Goal: Navigation & Orientation: Find specific page/section

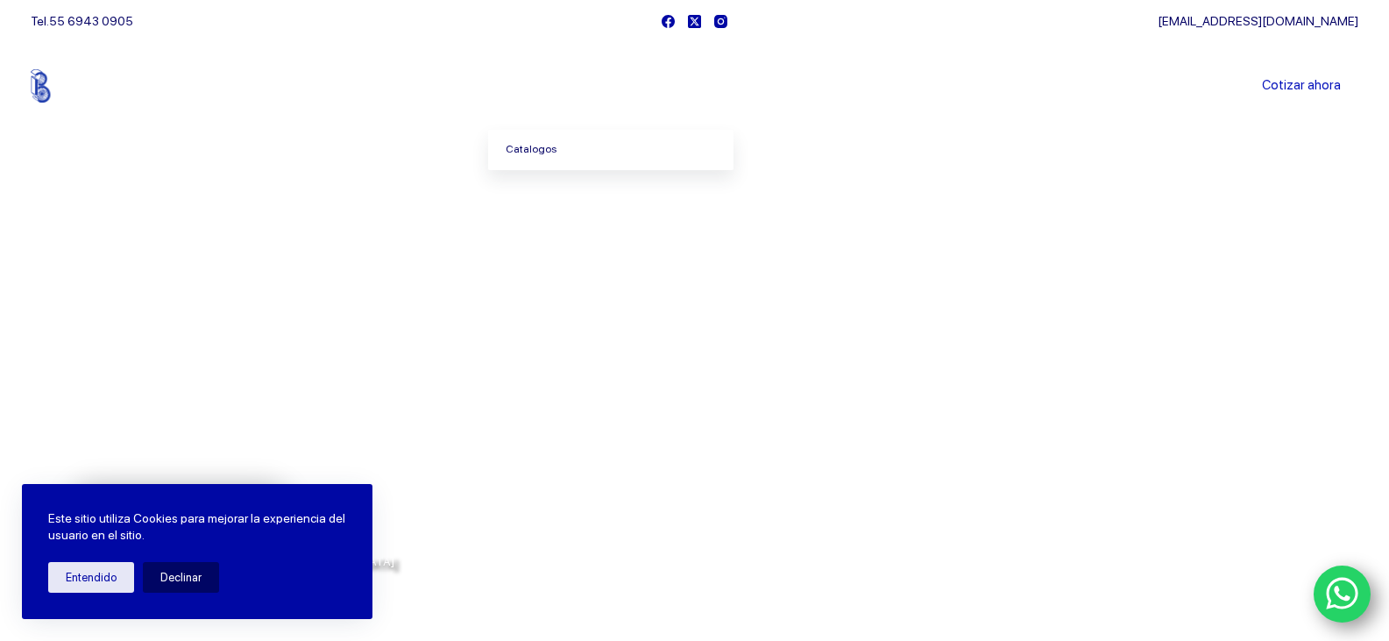
click at [557, 155] on link "Catalogos" at bounding box center [610, 150] width 245 height 40
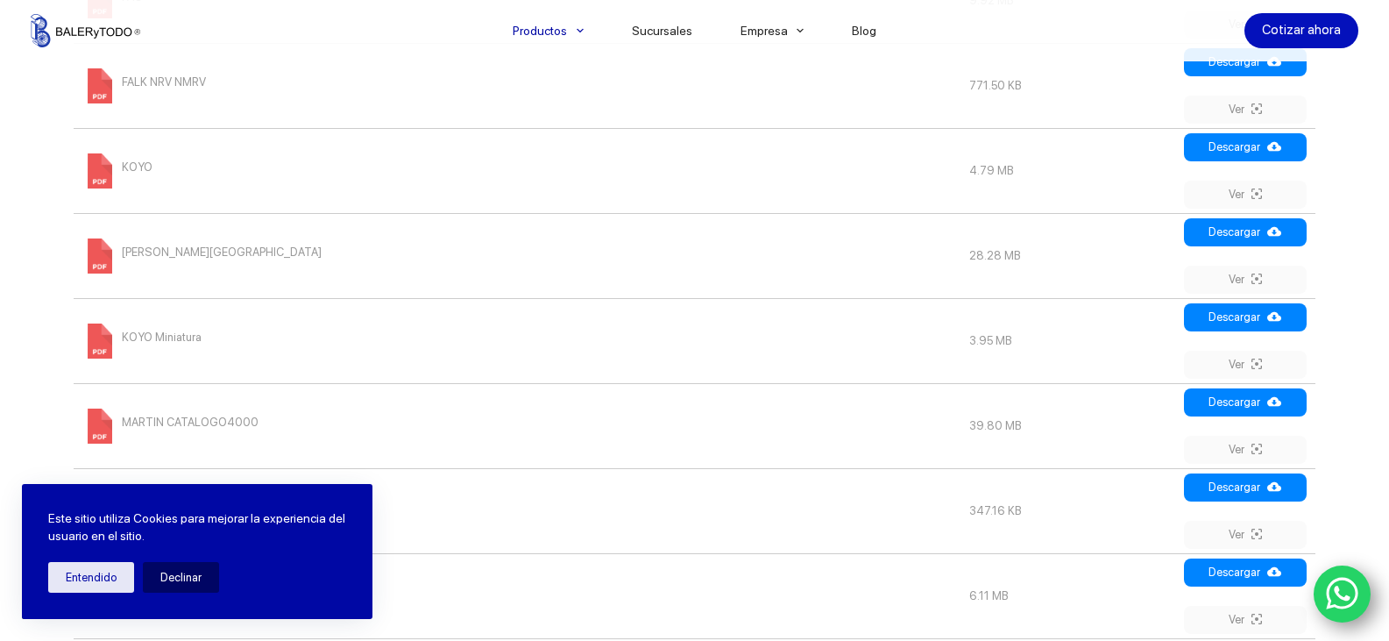
scroll to position [1314, 0]
